Goal: Task Accomplishment & Management: Complete application form

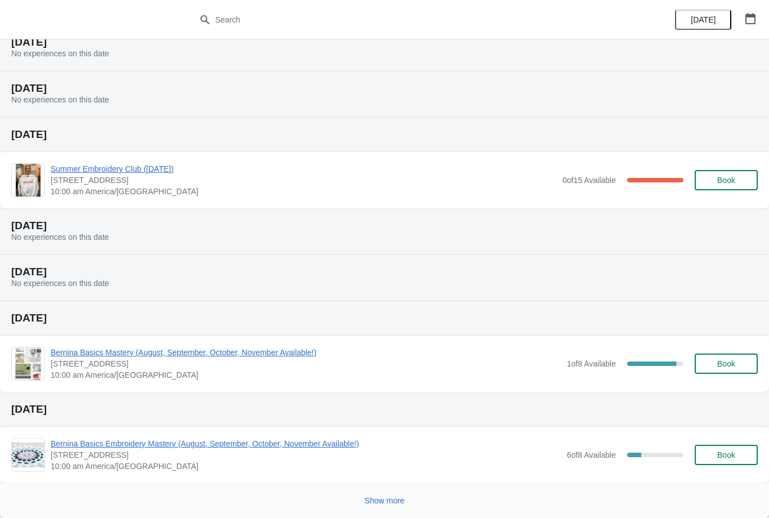
scroll to position [91, 0]
click at [249, 357] on span "Bernina Basics Mastery (August, September, October, November Available!)" at bounding box center [306, 352] width 511 height 11
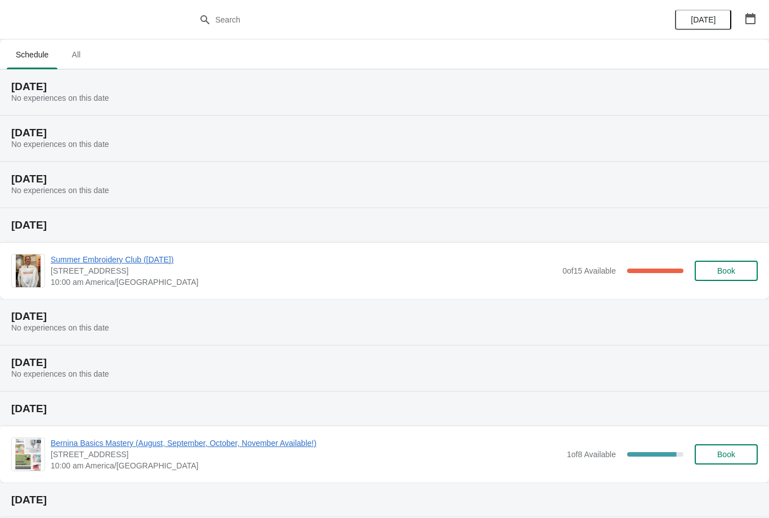
click at [197, 441] on span "Bernina Basics Mastery (August, September, October, November Available!)" at bounding box center [306, 443] width 511 height 11
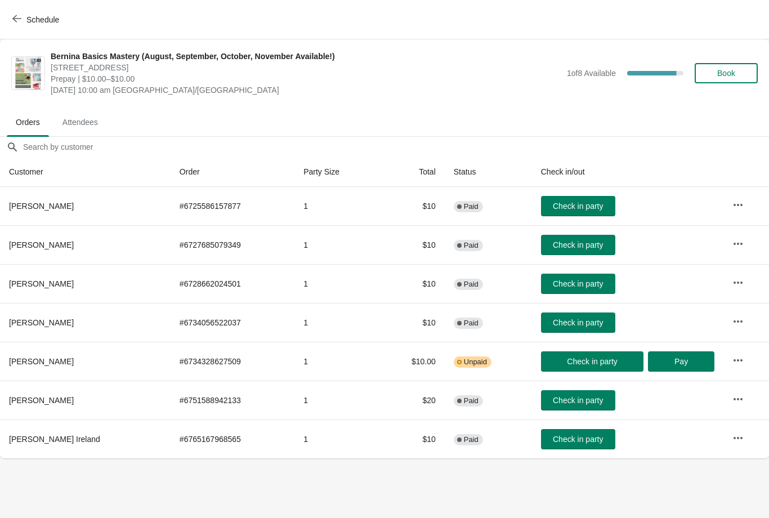
click at [24, 18] on span "Schedule" at bounding box center [37, 19] width 45 height 11
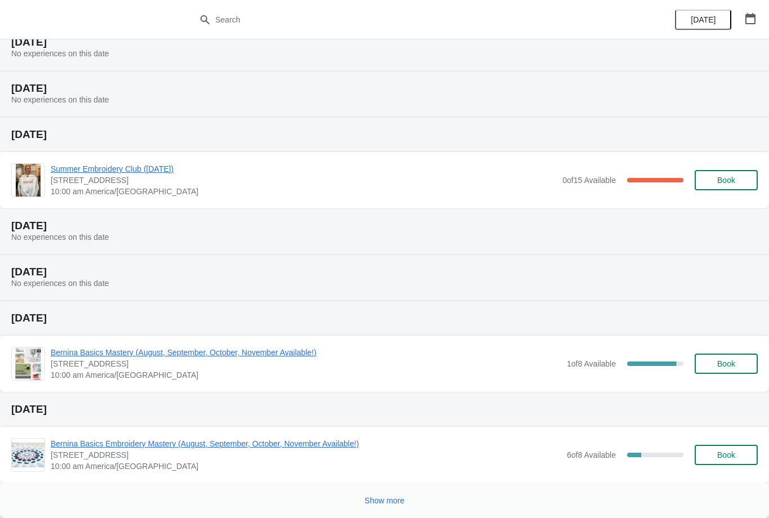
scroll to position [91, 0]
click at [753, 18] on icon "button" at bounding box center [750, 18] width 11 height 11
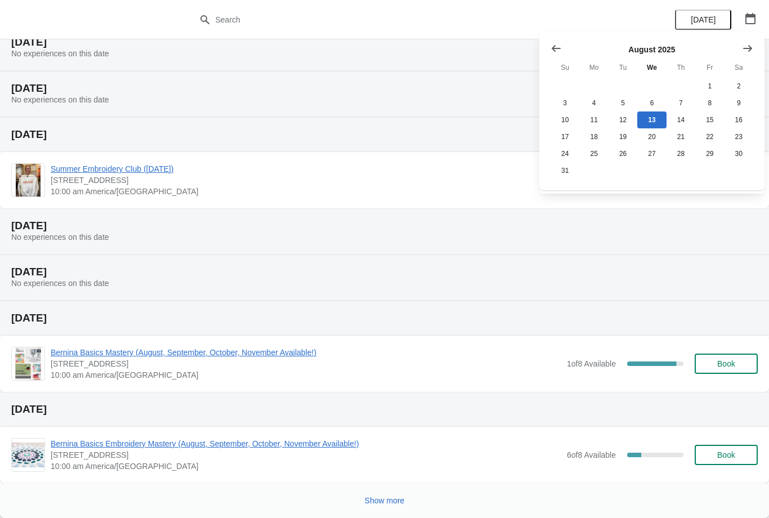
click at [751, 46] on icon "Show next month, September 2025" at bounding box center [747, 48] width 11 height 11
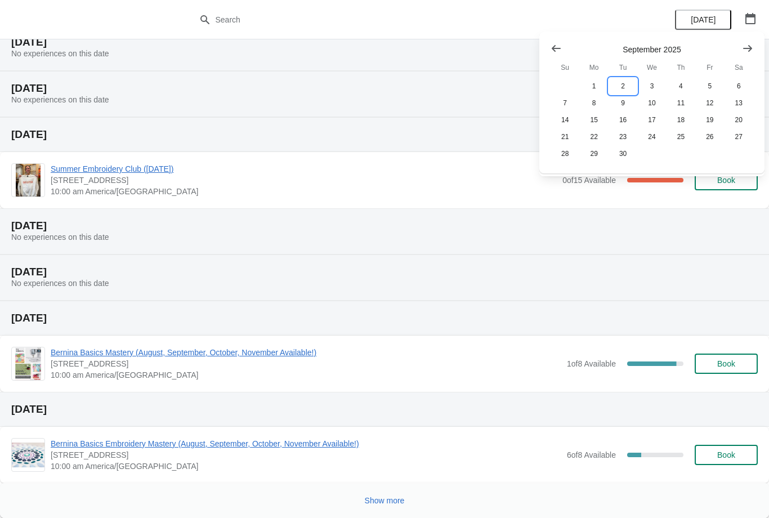
click at [621, 89] on button "2" at bounding box center [623, 86] width 29 height 17
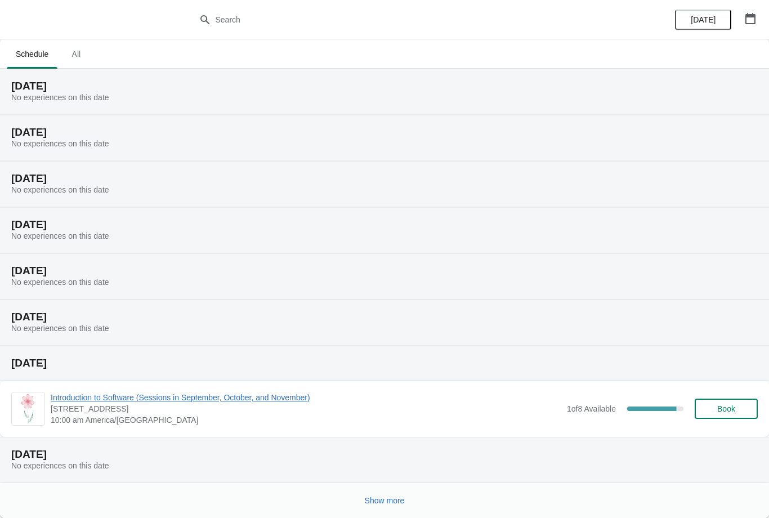
scroll to position [1, 0]
click at [384, 502] on span "Show more" at bounding box center [385, 500] width 40 height 9
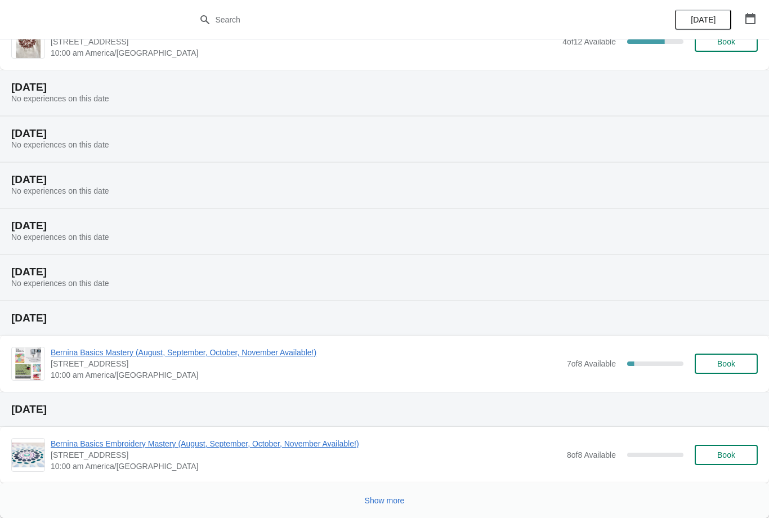
scroll to position [505, 0]
click at [206, 349] on span "Bernina Basics Mastery (August, September, October, November Available!)" at bounding box center [306, 352] width 511 height 11
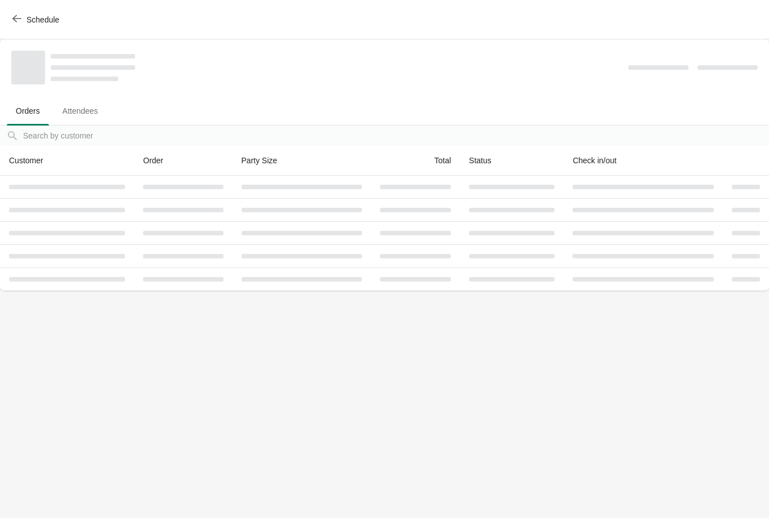
scroll to position [0, 0]
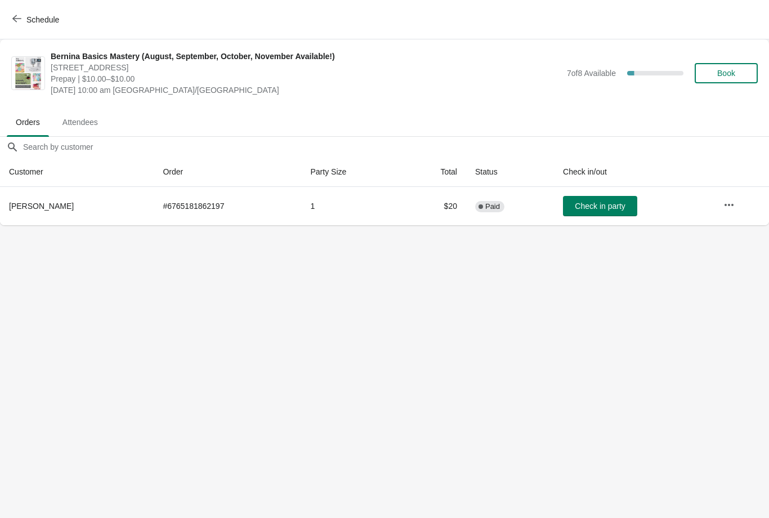
click at [19, 15] on icon "button" at bounding box center [16, 18] width 9 height 9
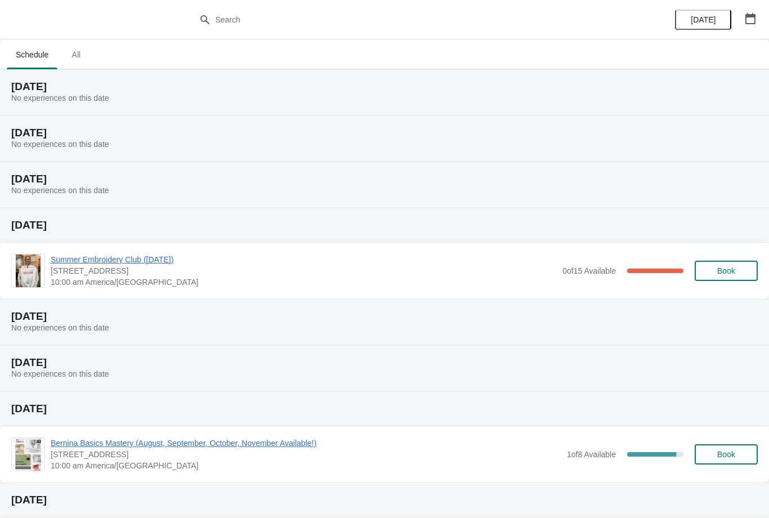
click at [131, 442] on span "Bernina Basics Mastery (August, September, October, November Available!)" at bounding box center [306, 443] width 511 height 11
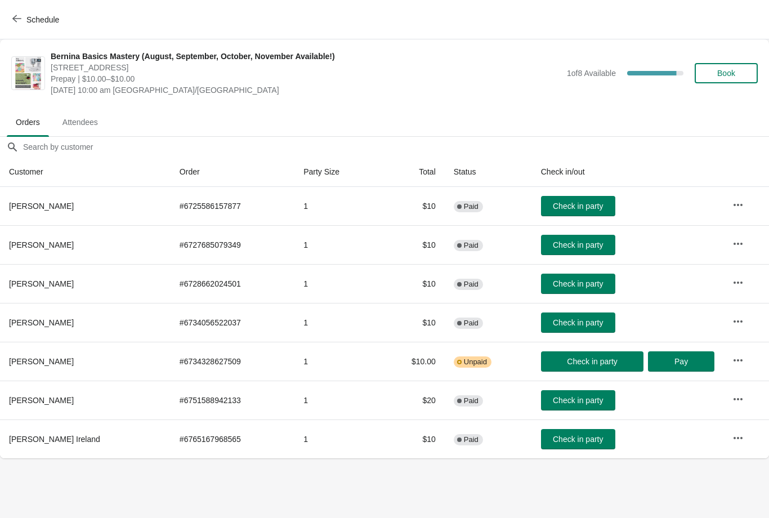
click at [19, 21] on icon "button" at bounding box center [16, 18] width 9 height 9
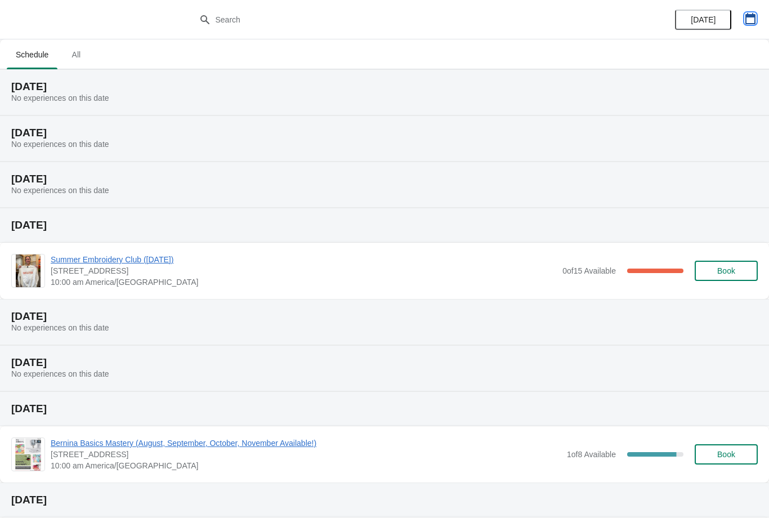
click at [751, 16] on icon "button" at bounding box center [751, 18] width 10 height 11
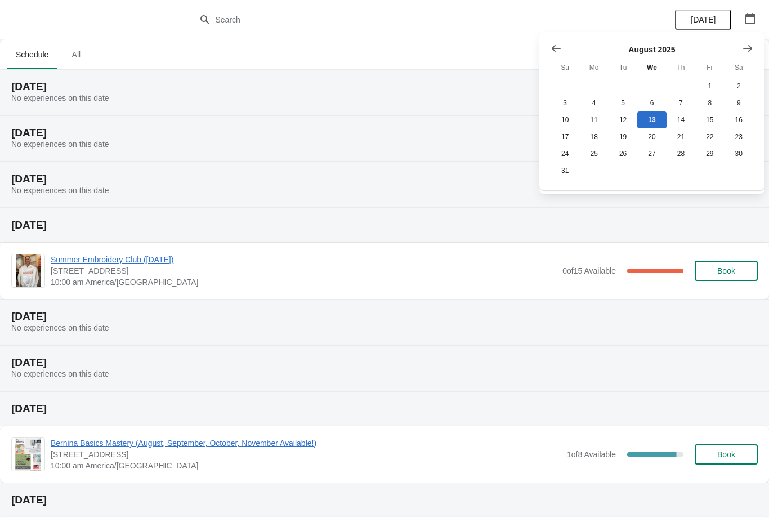
click at [763, 93] on div "[DATE] Su Mo Tu We Th Fr Sa 1 2 3 4 5 6 7 8 9 10 11 12 13 14 15 16 17 18 19 20 …" at bounding box center [652, 111] width 225 height 159
click at [749, 48] on icon "Show next month, September 2025" at bounding box center [748, 48] width 9 height 7
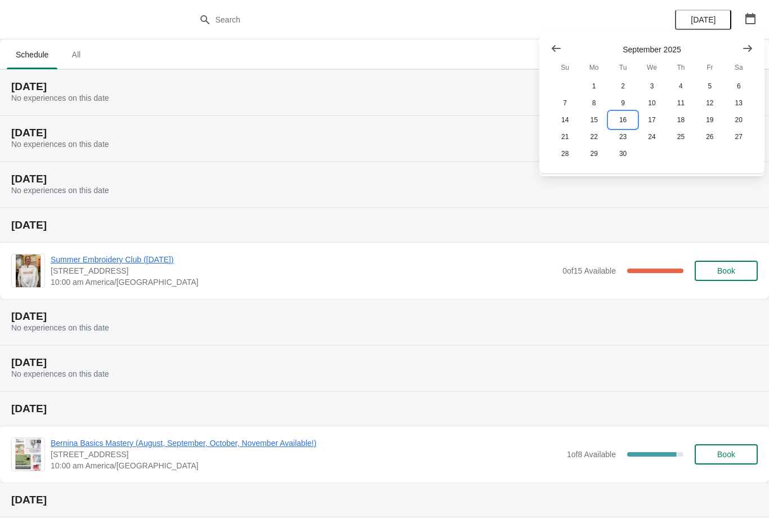
click at [626, 124] on button "16" at bounding box center [623, 120] width 29 height 17
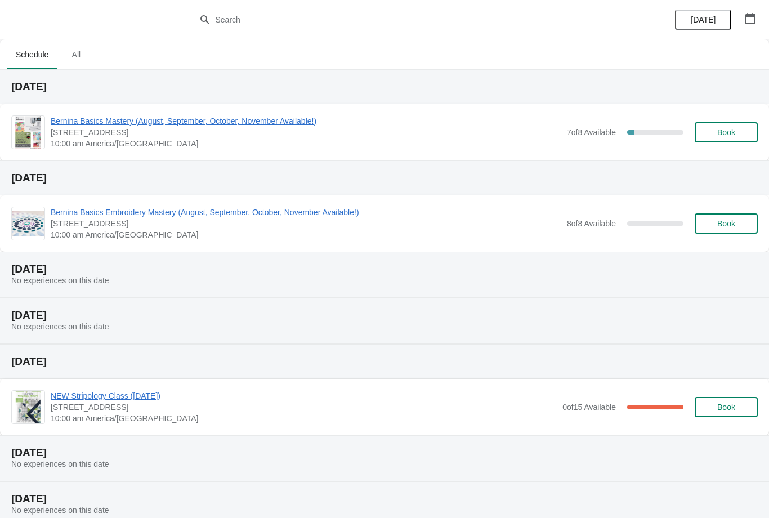
click at [134, 119] on span "Bernina Basics Mastery (August, September, October, November Available!)" at bounding box center [306, 120] width 511 height 11
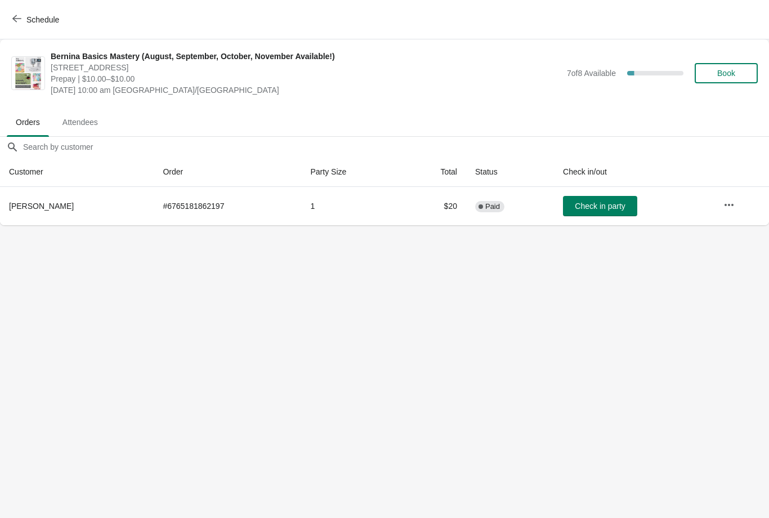
click at [723, 74] on span "Book" at bounding box center [727, 73] width 18 height 9
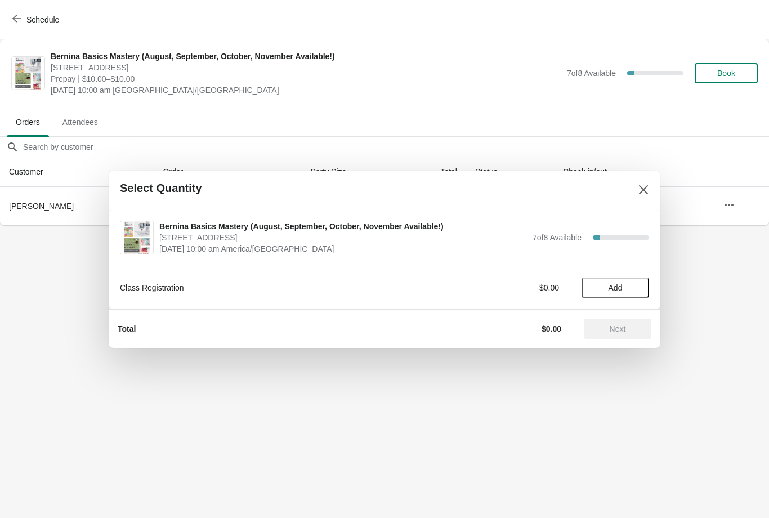
click at [609, 292] on span "Add" at bounding box center [616, 287] width 14 height 9
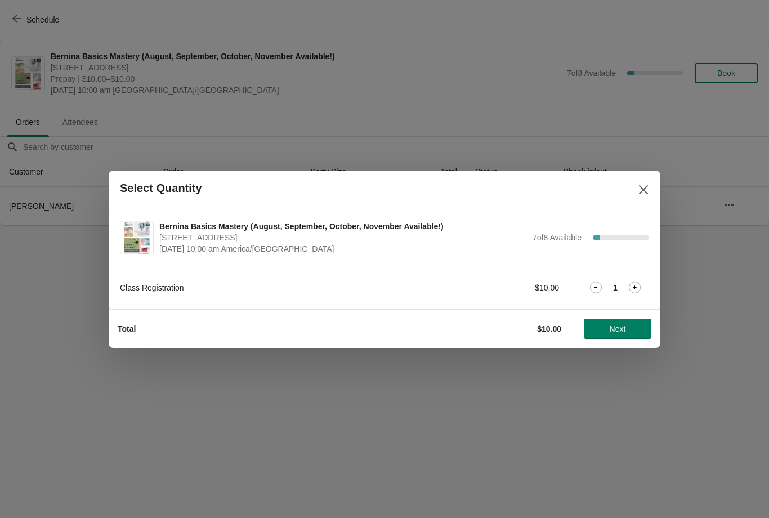
click at [615, 330] on span "Next" at bounding box center [618, 328] width 16 height 9
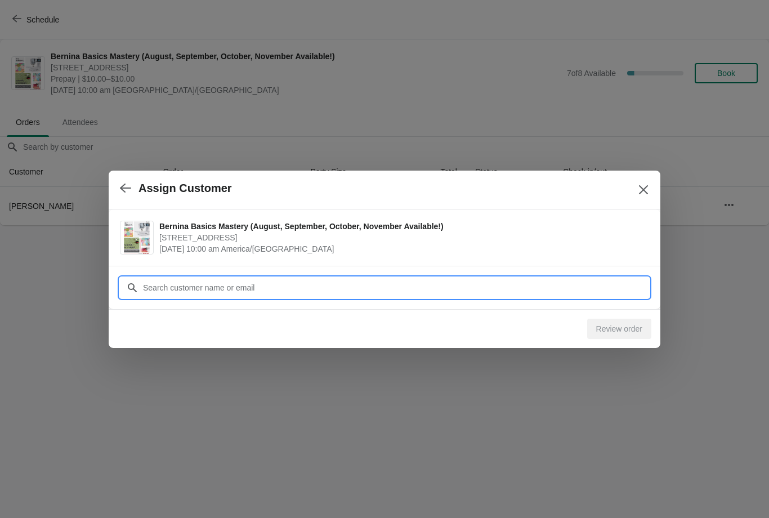
click at [199, 282] on input "Customer" at bounding box center [396, 288] width 507 height 20
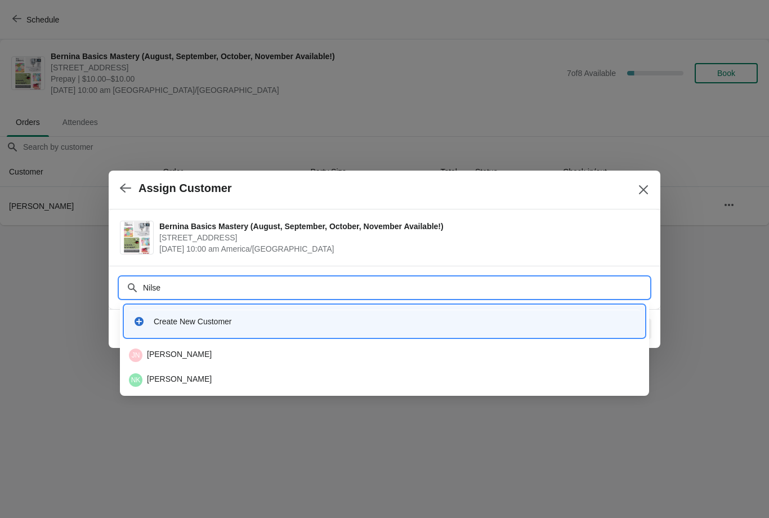
type input "[PERSON_NAME]"
click at [186, 351] on div "JN [PERSON_NAME]" at bounding box center [384, 356] width 511 height 14
